Goal: Task Accomplishment & Management: Manage account settings

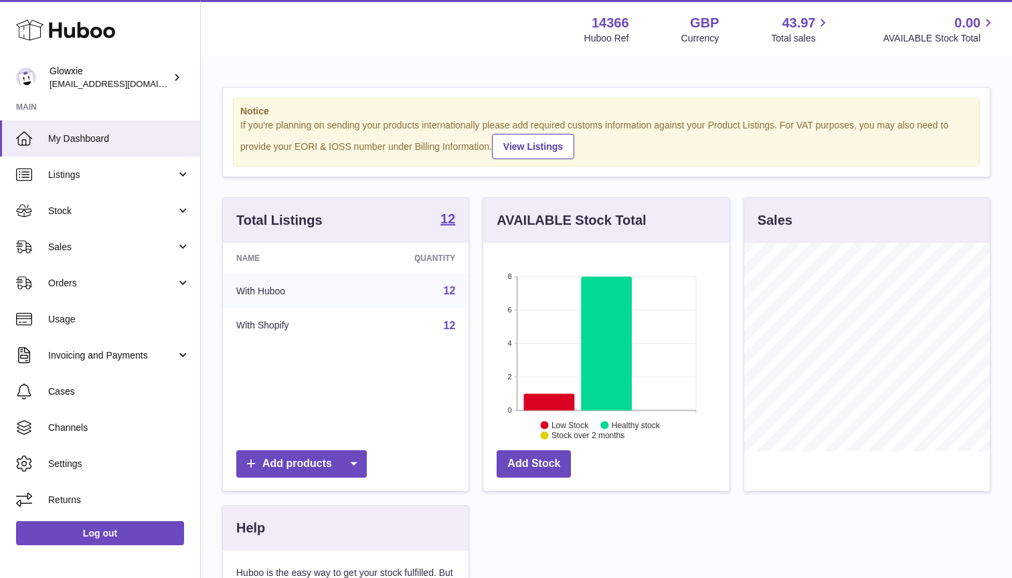
scroll to position [209, 246]
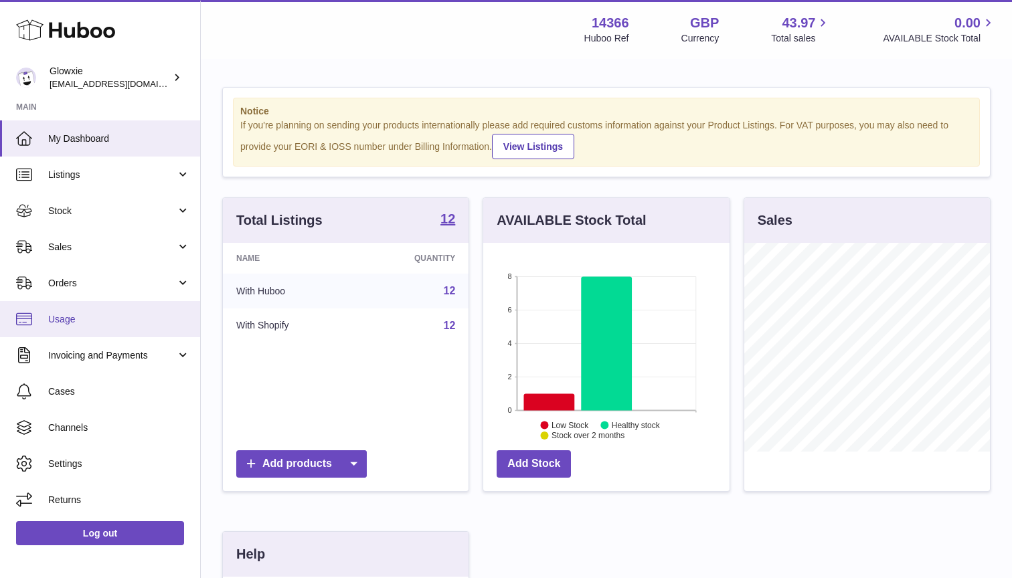
click at [64, 316] on span "Usage" at bounding box center [119, 319] width 142 height 13
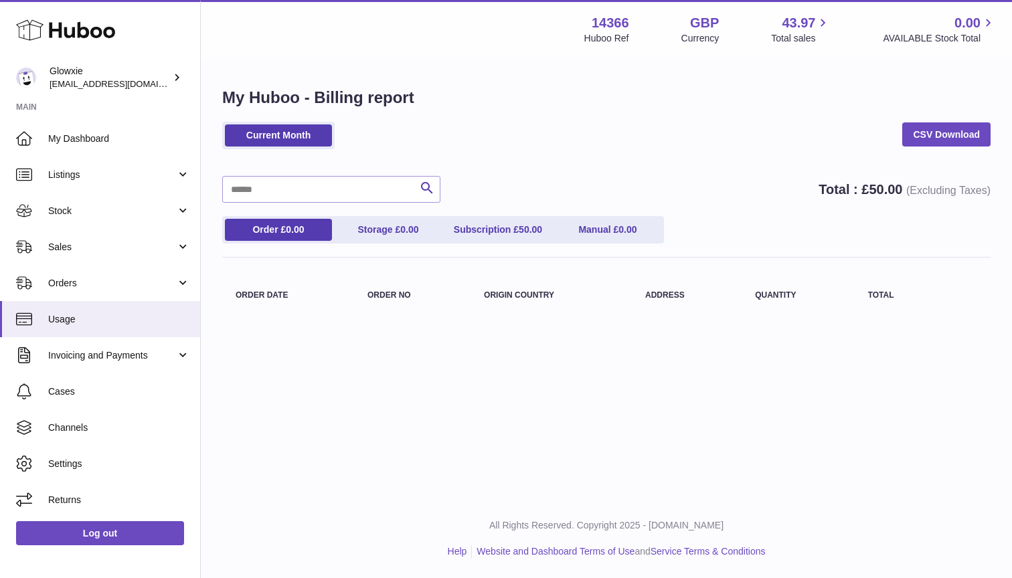
click at [518, 217] on ul "Order £ 0.00 Storage £ 0.00 Subscription £ 50.00 Manual £ 0.00" at bounding box center [443, 229] width 442 height 27
click at [508, 234] on link "Subscription £ 50.00" at bounding box center [497, 230] width 107 height 22
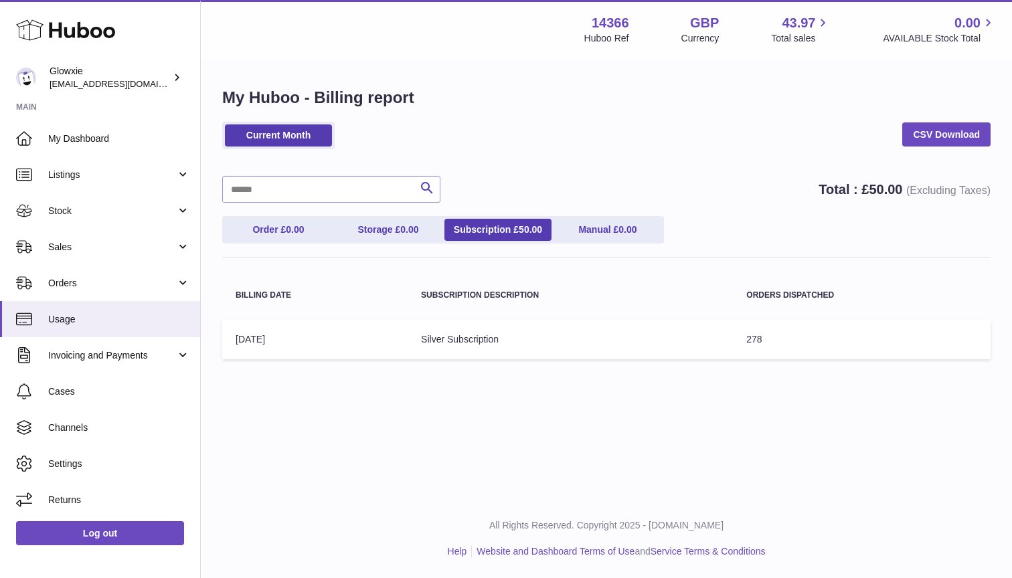
click at [276, 333] on td "Billing Date: 01-Sep-2025" at bounding box center [314, 339] width 185 height 39
click at [79, 358] on span "Invoicing and Payments" at bounding box center [112, 355] width 128 height 13
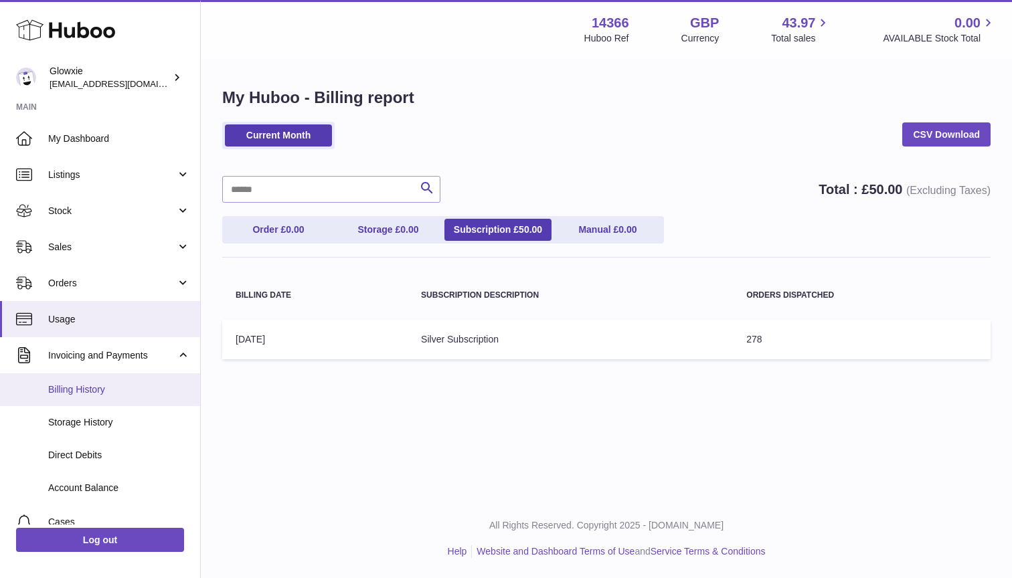
click at [96, 394] on span "Billing History" at bounding box center [119, 389] width 142 height 13
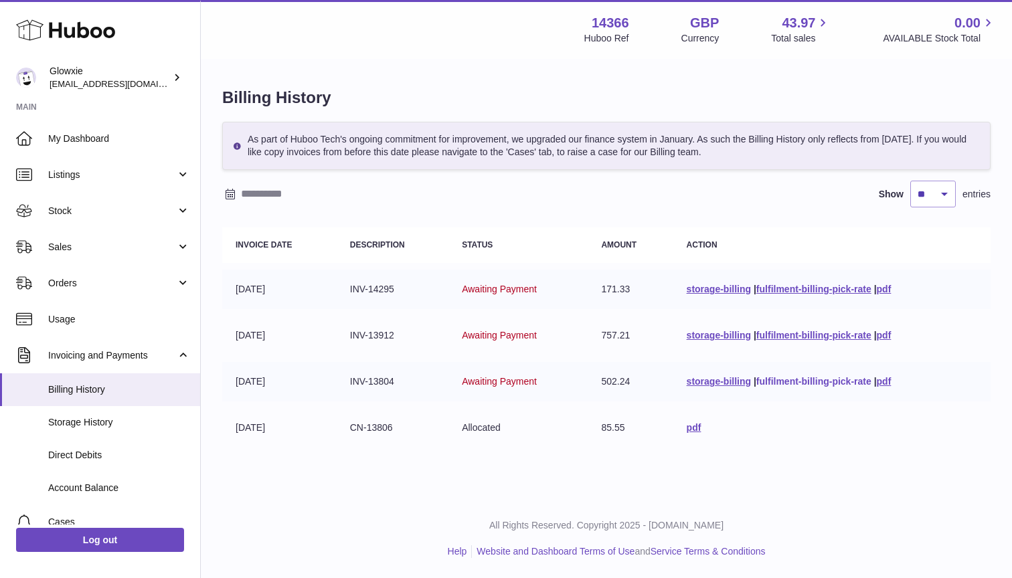
click at [804, 379] on link "fulfilment-billing-pick-rate" at bounding box center [813, 381] width 115 height 11
click at [889, 380] on link "pdf" at bounding box center [884, 381] width 15 height 11
click at [78, 213] on span "Stock" at bounding box center [112, 211] width 128 height 13
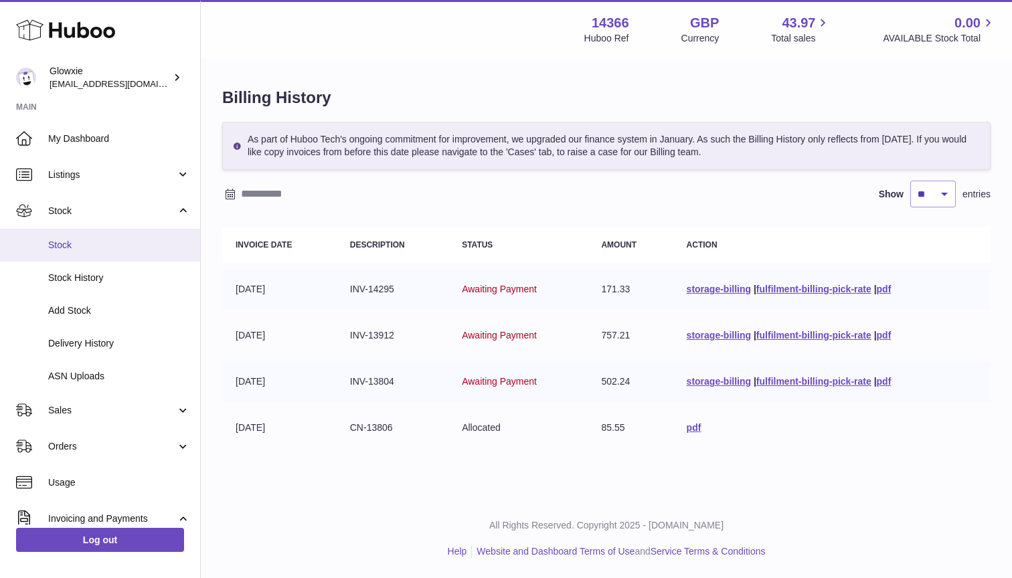
click at [94, 249] on span "Stock" at bounding box center [119, 245] width 142 height 13
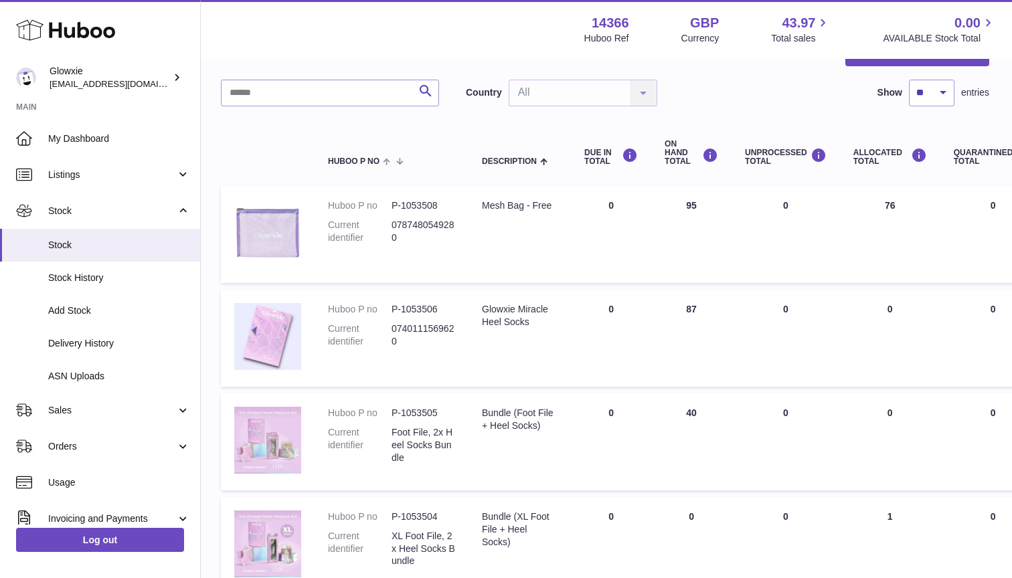
scroll to position [78, 1]
